Goal: Navigation & Orientation: Find specific page/section

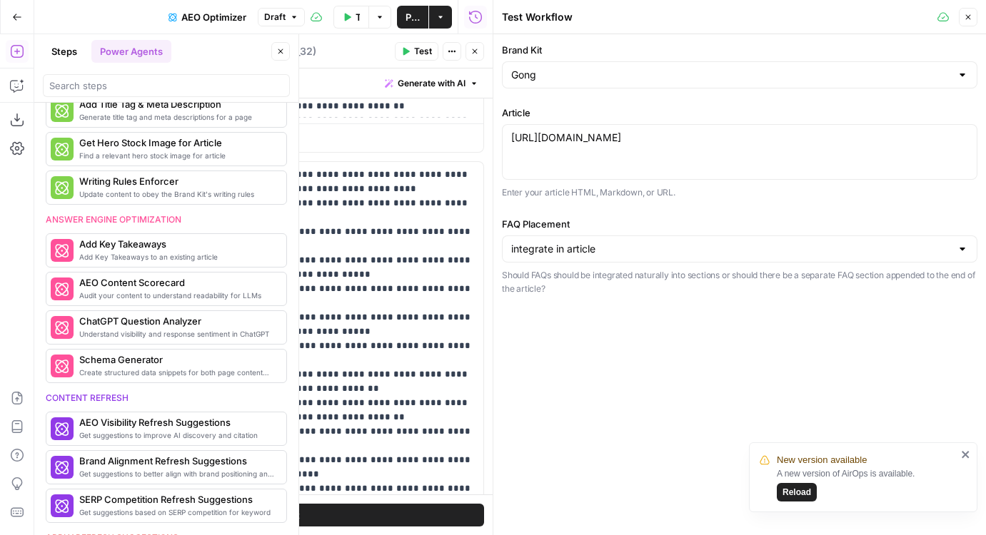
scroll to position [486, 0]
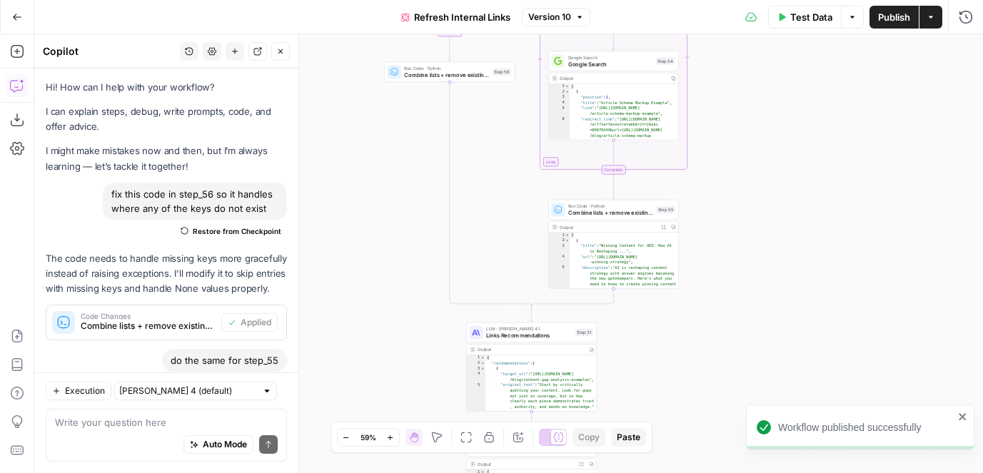
scroll to position [154, 0]
